Goal: Check status: Verify the current state of an ongoing process or item

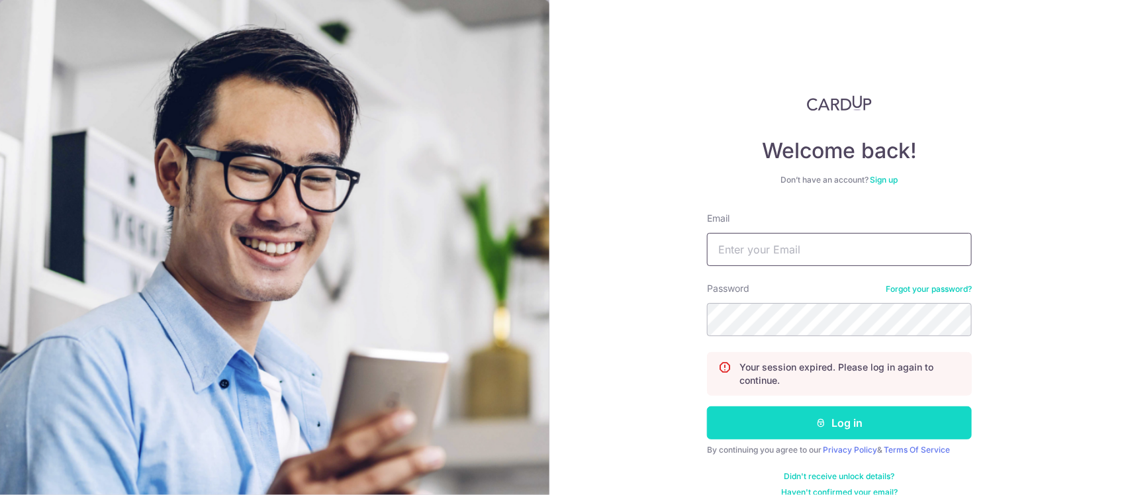
type input "[EMAIL_ADDRESS][DOMAIN_NAME]"
click at [842, 419] on button "Log in" at bounding box center [839, 422] width 265 height 33
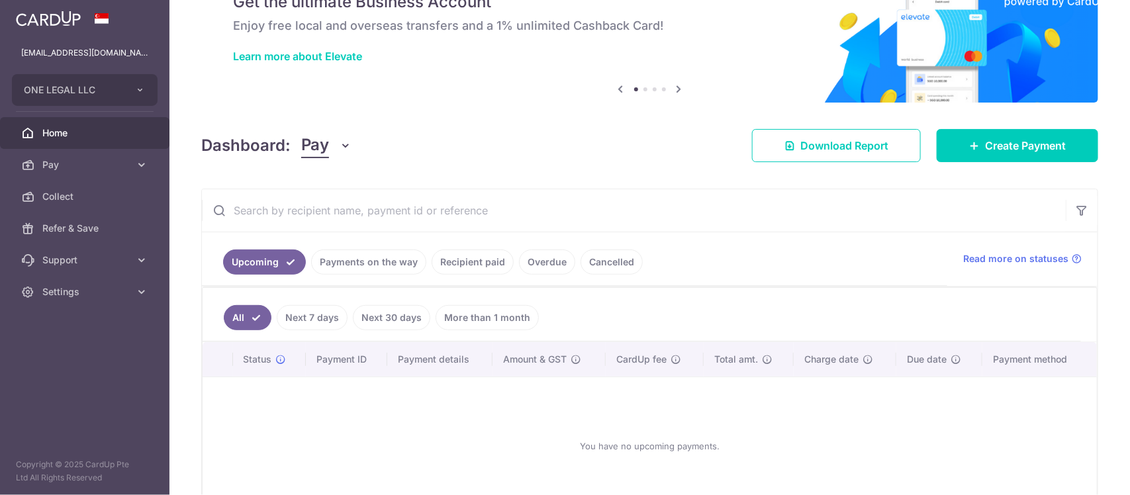
scroll to position [154, 0]
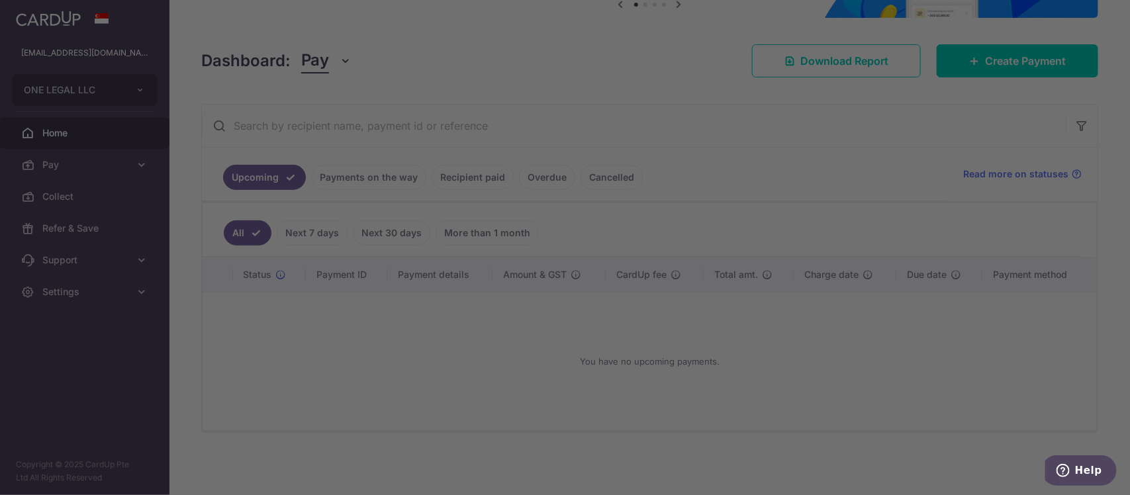
click at [355, 175] on div at bounding box center [570, 250] width 1141 height 500
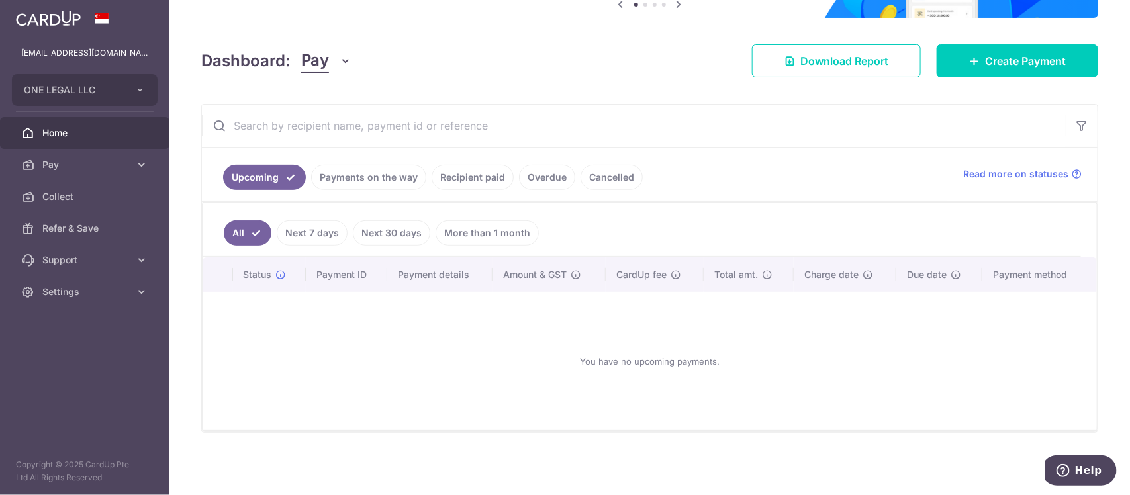
click at [359, 179] on link "Payments on the way" at bounding box center [368, 177] width 115 height 25
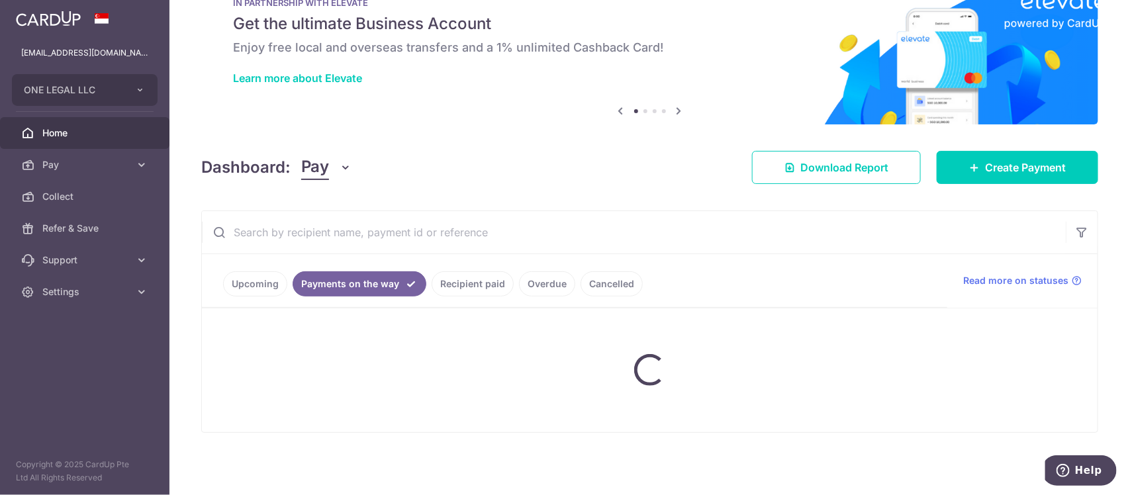
scroll to position [97, 0]
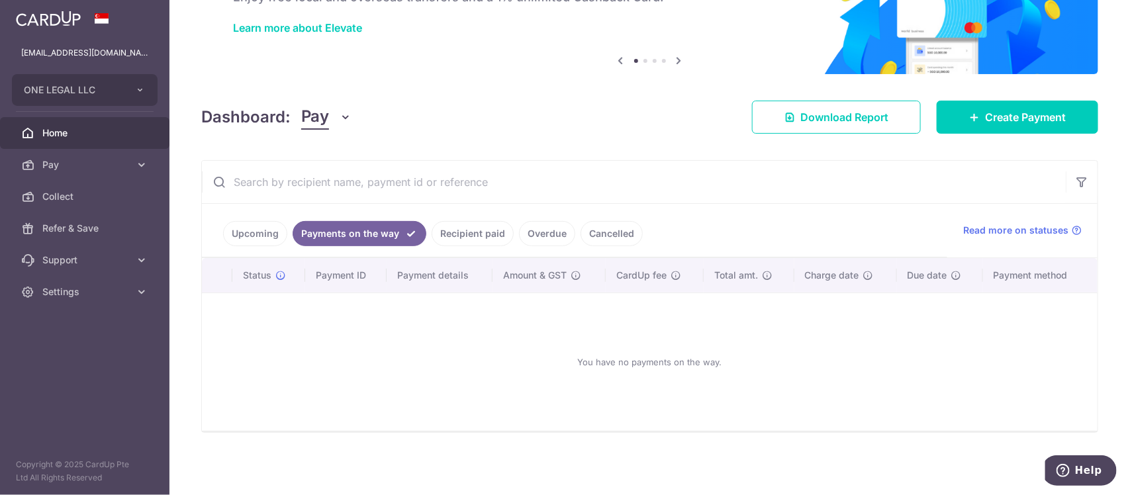
click at [488, 232] on link "Recipient paid" at bounding box center [472, 233] width 82 height 25
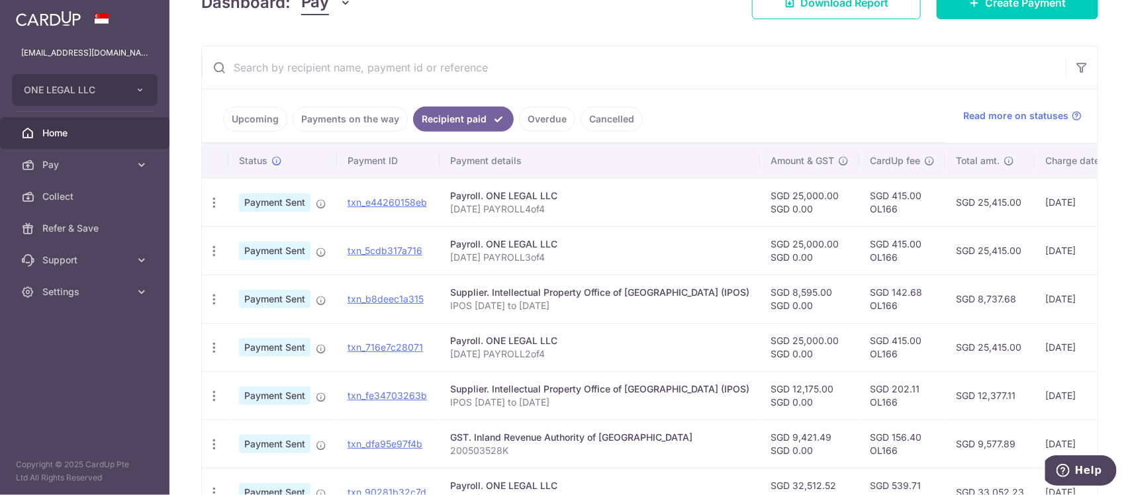
scroll to position [236, 0]
